Goal: Task Accomplishment & Management: Use online tool/utility

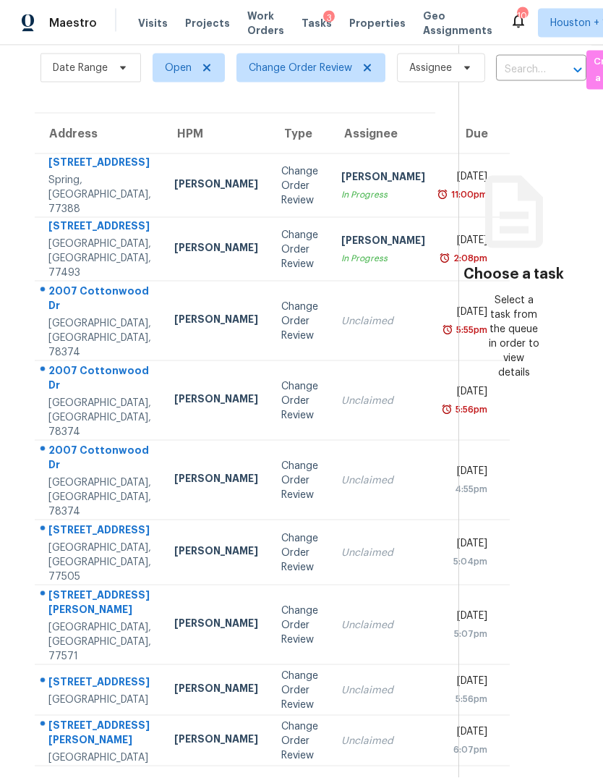
scroll to position [54, 0]
click at [66, 726] on div "[STREET_ADDRESS][PERSON_NAME]" at bounding box center [99, 734] width 103 height 33
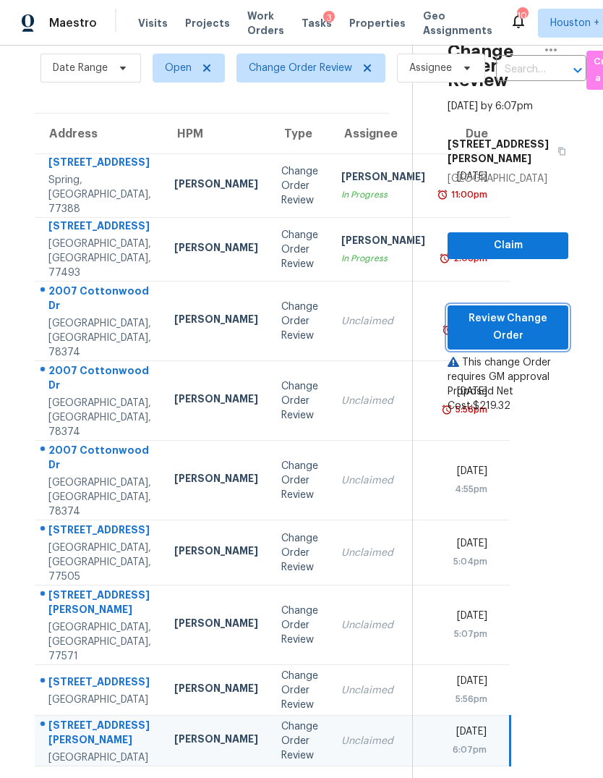
click at [530, 310] on span "Review Change Order" at bounding box center [508, 327] width 98 height 35
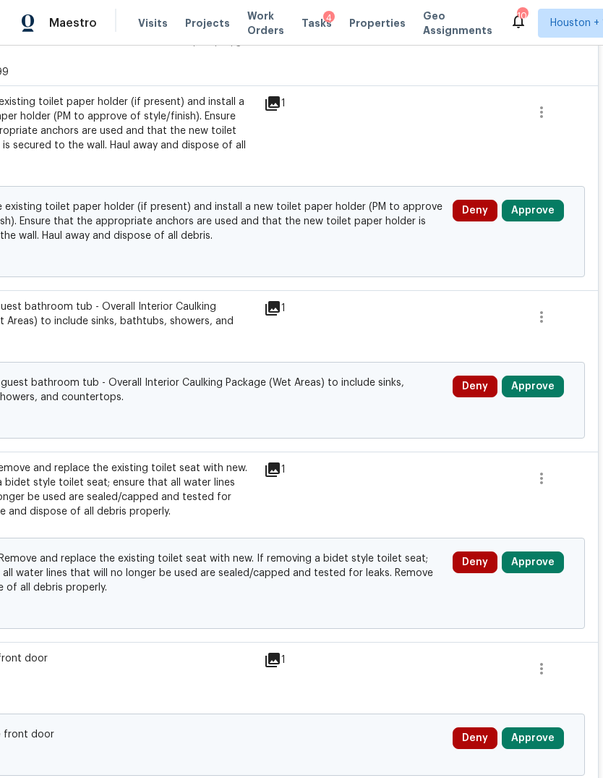
scroll to position [380, 214]
click at [544, 551] on button "Approve" at bounding box center [533, 562] width 62 height 22
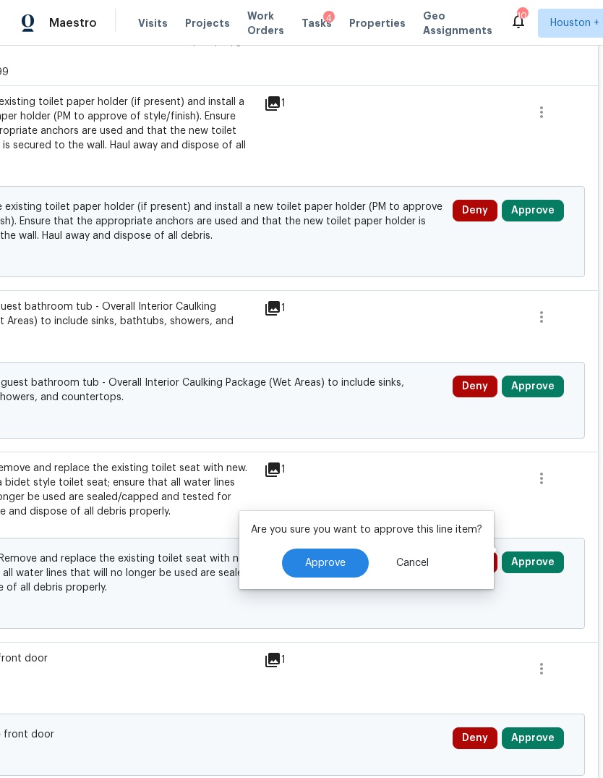
click at [340, 567] on span "Approve" at bounding box center [325, 563] width 41 height 11
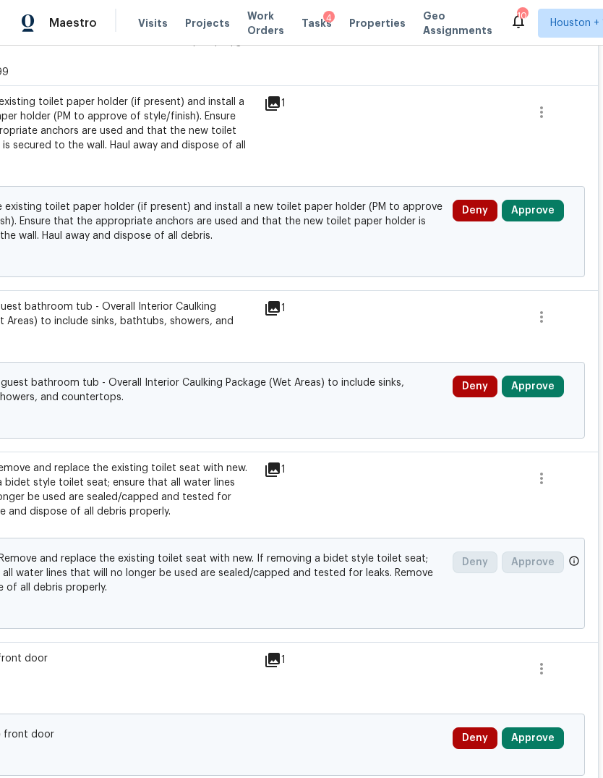
click at [544, 376] on button "Approve" at bounding box center [533, 387] width 62 height 22
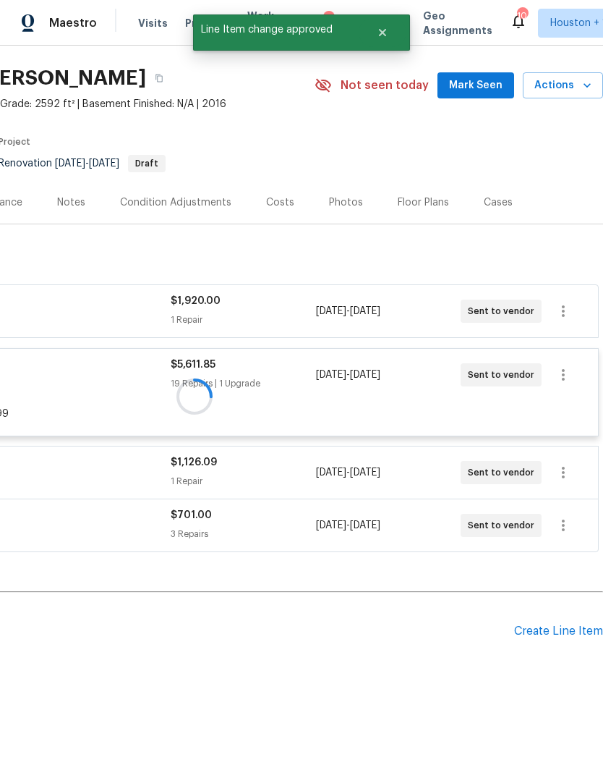
scroll to position [0, 214]
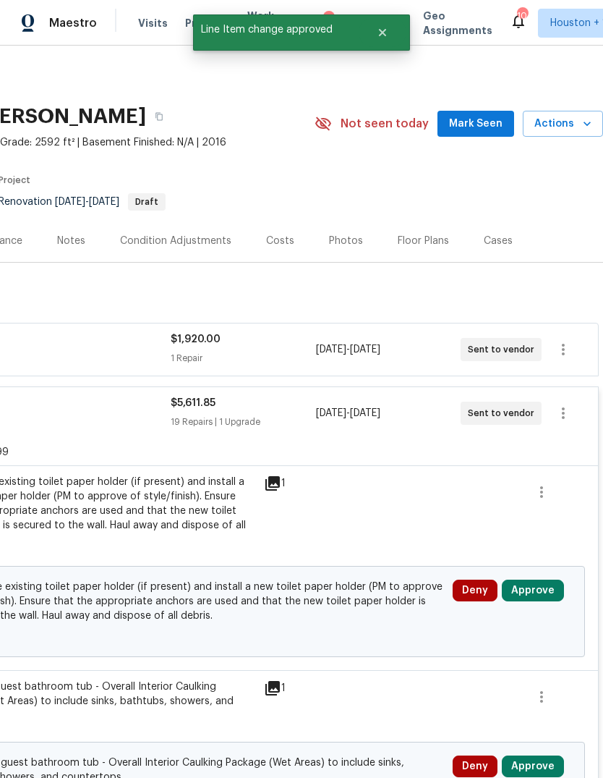
click at [537, 597] on div "Deny Approve" at bounding box center [512, 611] width 127 height 72
click at [537, 596] on div "Deny Approve" at bounding box center [512, 611] width 127 height 72
click at [545, 580] on button "Approve" at bounding box center [533, 591] width 62 height 22
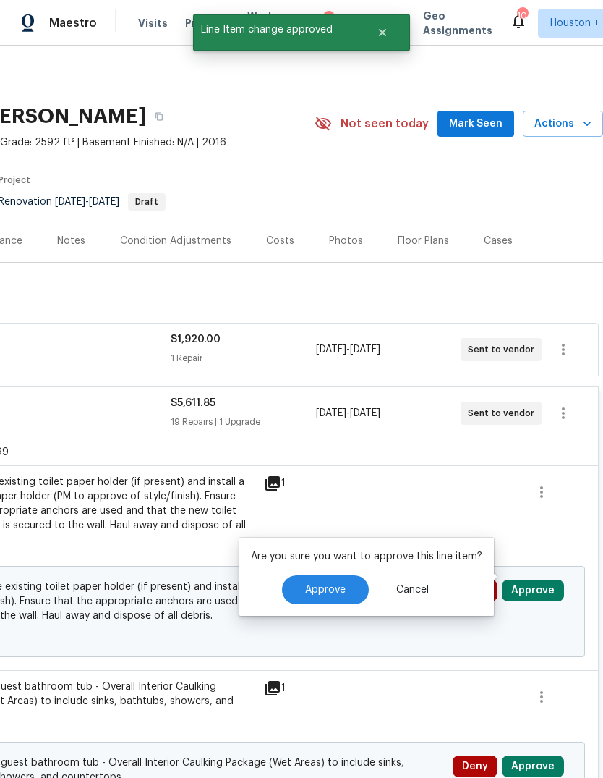
click at [342, 590] on span "Approve" at bounding box center [325, 590] width 41 height 11
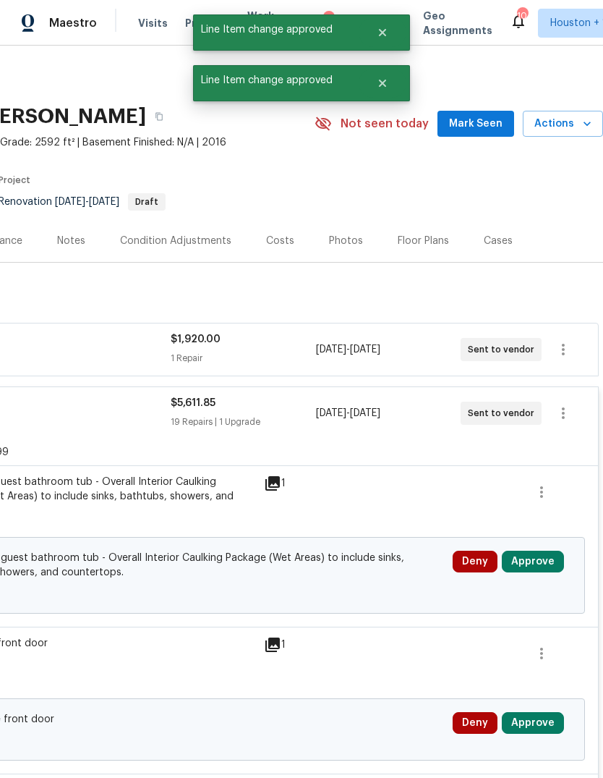
click at [546, 569] on button "Approve" at bounding box center [533, 562] width 62 height 22
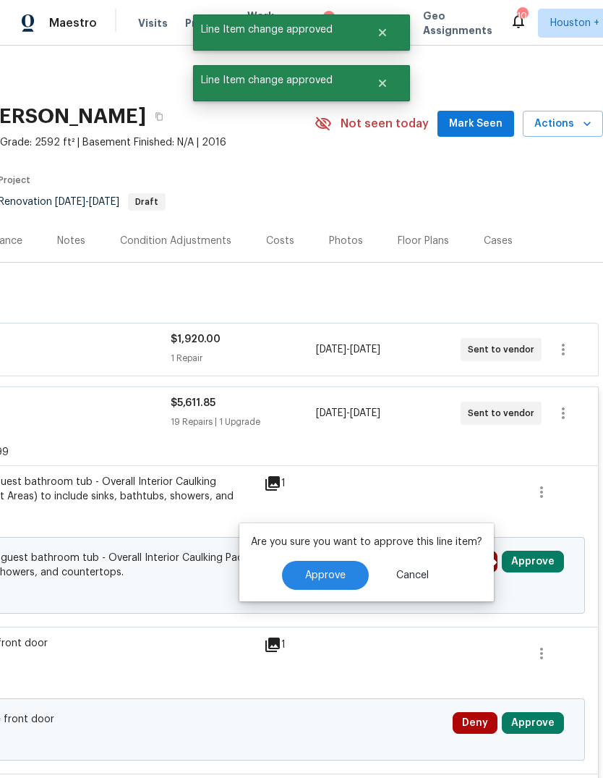
click at [333, 572] on span "Approve" at bounding box center [325, 575] width 41 height 11
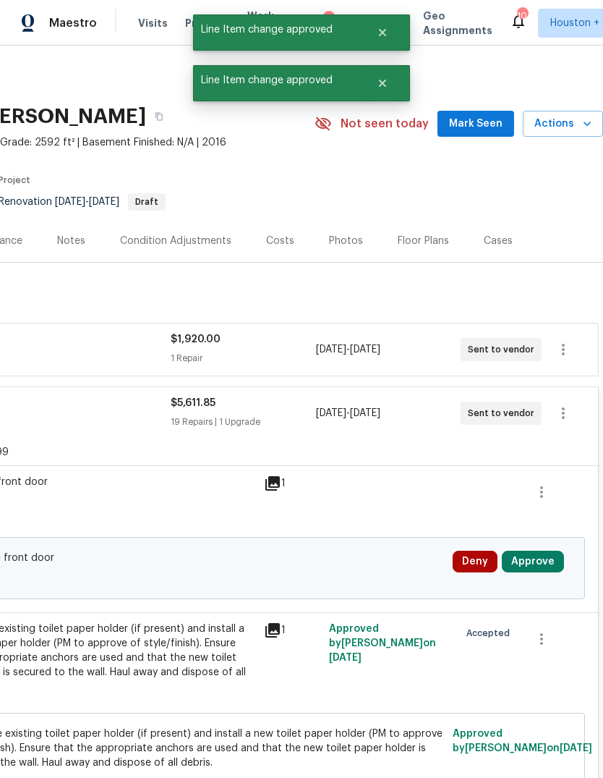
click at [546, 565] on button "Approve" at bounding box center [533, 562] width 62 height 22
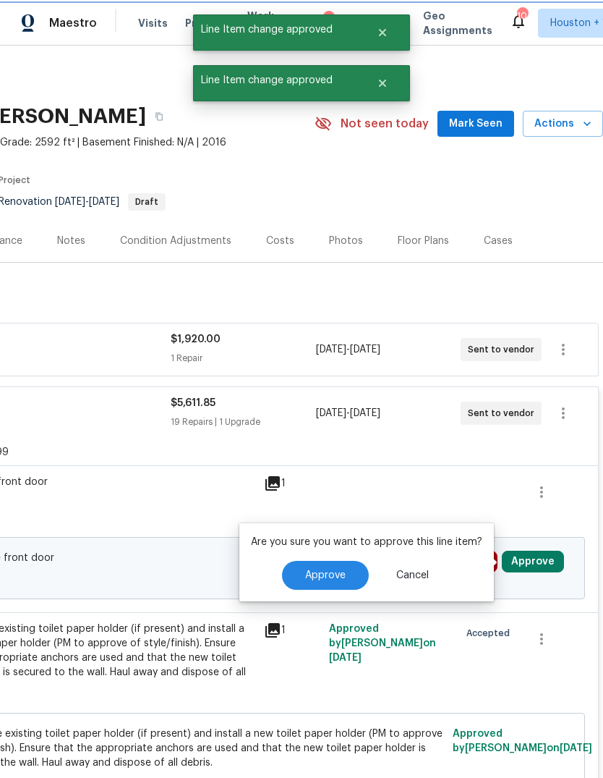
click at [347, 572] on button "Approve" at bounding box center [325, 575] width 87 height 29
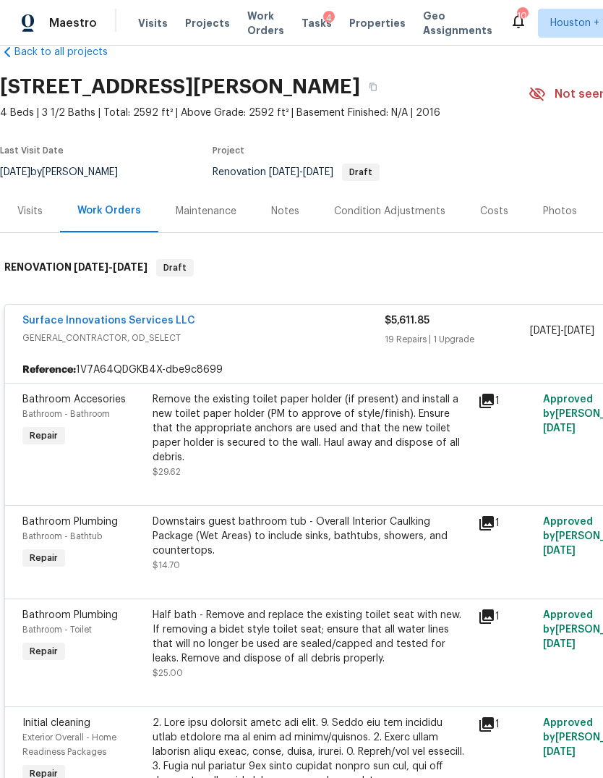
scroll to position [30, 0]
click at [386, 93] on button "button" at bounding box center [373, 87] width 26 height 26
